Goal: Transaction & Acquisition: Book appointment/travel/reservation

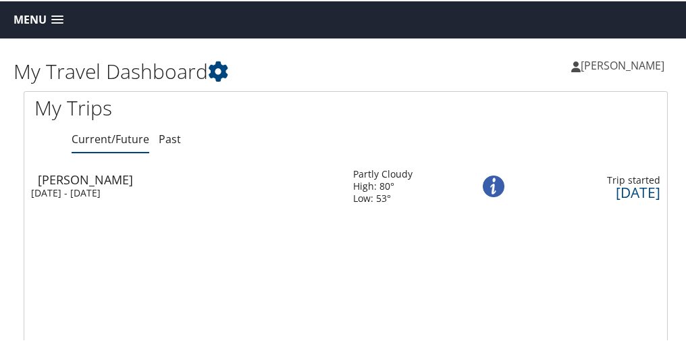
click at [53, 20] on span at bounding box center [57, 18] width 12 height 9
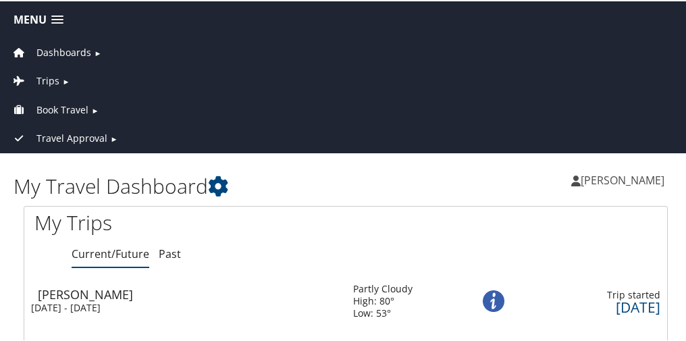
click at [72, 105] on span "Book Travel" at bounding box center [62, 108] width 52 height 15
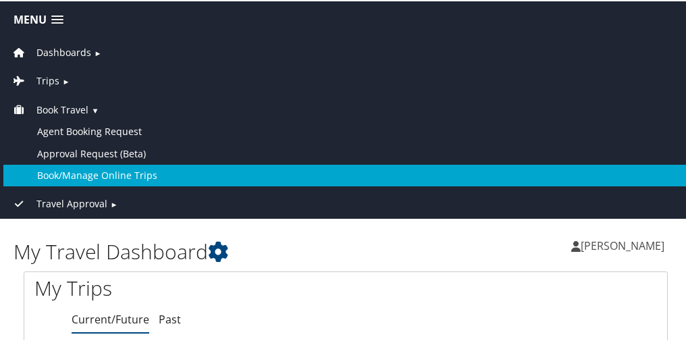
click at [94, 168] on link "Book/Manage Online Trips" at bounding box center [345, 174] width 685 height 22
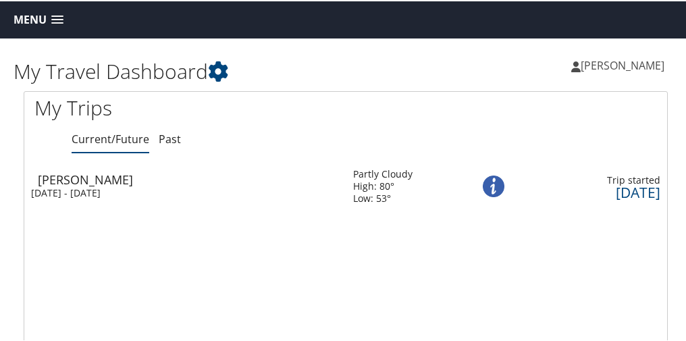
click at [65, 18] on link "Menu" at bounding box center [38, 18] width 63 height 22
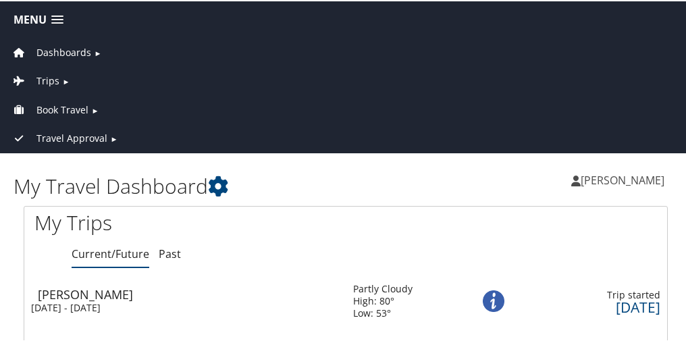
click at [83, 109] on span "Book Travel" at bounding box center [62, 108] width 52 height 15
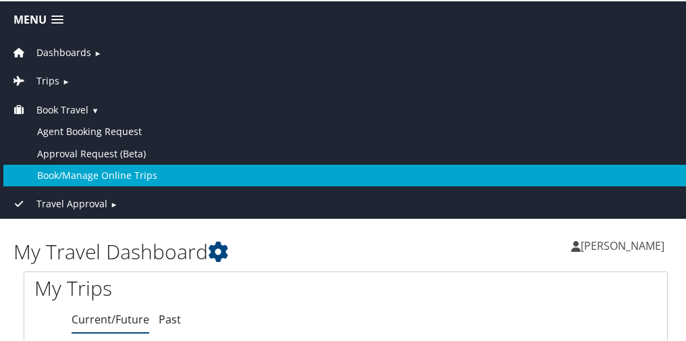
click at [121, 178] on link "Book/Manage Online Trips" at bounding box center [345, 174] width 685 height 22
